Goal: Information Seeking & Learning: Learn about a topic

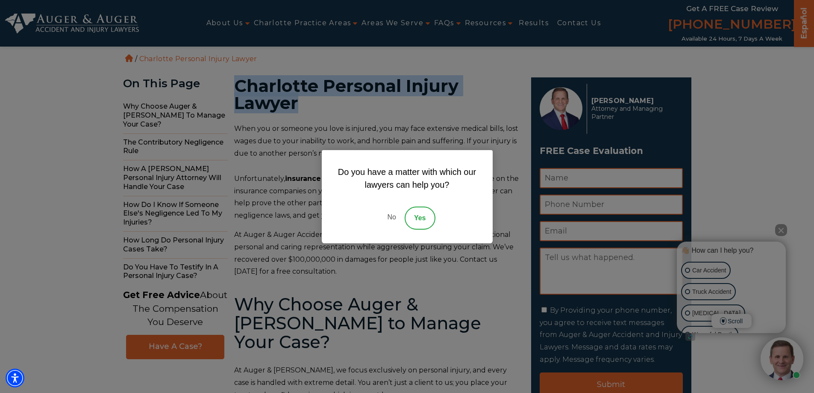
click at [254, 120] on div "Do you have a matter with which our lawyers can help you? No Yes" at bounding box center [407, 196] width 814 height 393
click at [385, 216] on link "No" at bounding box center [391, 217] width 26 height 23
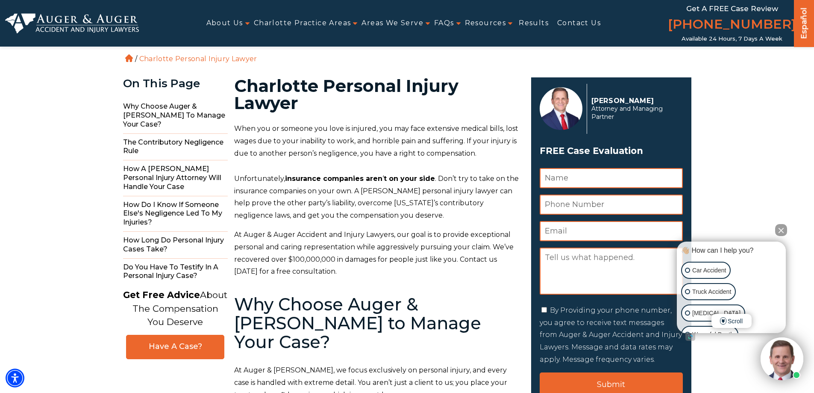
click at [264, 185] on p "Unfortunately, insurance companies aren ‘ t on your side . Don’t try to take on…" at bounding box center [377, 197] width 287 height 49
click at [319, 244] on p "At Auger & Auger Accident and Injury Lawyers, our goal is to provide exceptiona…" at bounding box center [377, 253] width 287 height 49
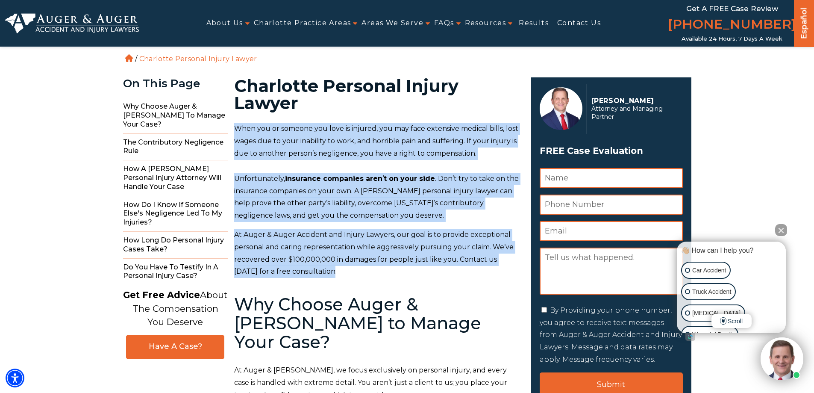
drag, startPoint x: 313, startPoint y: 272, endPoint x: 233, endPoint y: 130, distance: 162.6
copy div "When you or someone you love is injured, you may face extensive medical bills, …"
click at [111, 21] on img at bounding box center [72, 23] width 134 height 21
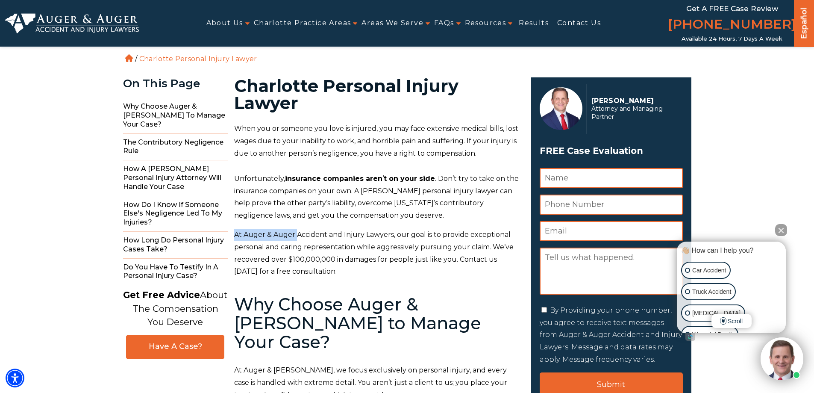
drag, startPoint x: 294, startPoint y: 234, endPoint x: 234, endPoint y: 234, distance: 60.2
click at [234, 234] on p "At Auger & Auger Accident and Injury Lawyers, our goal is to provide exceptiona…" at bounding box center [377, 253] width 287 height 49
click at [415, 253] on p "At Auger & Auger Accident and Injury Lawyers, our goal is to provide exceptiona…" at bounding box center [377, 253] width 287 height 49
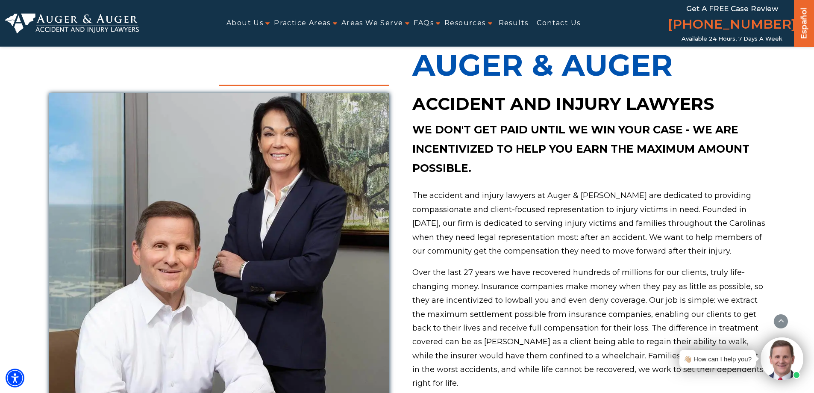
scroll to position [256, 0]
